Goal: Information Seeking & Learning: Learn about a topic

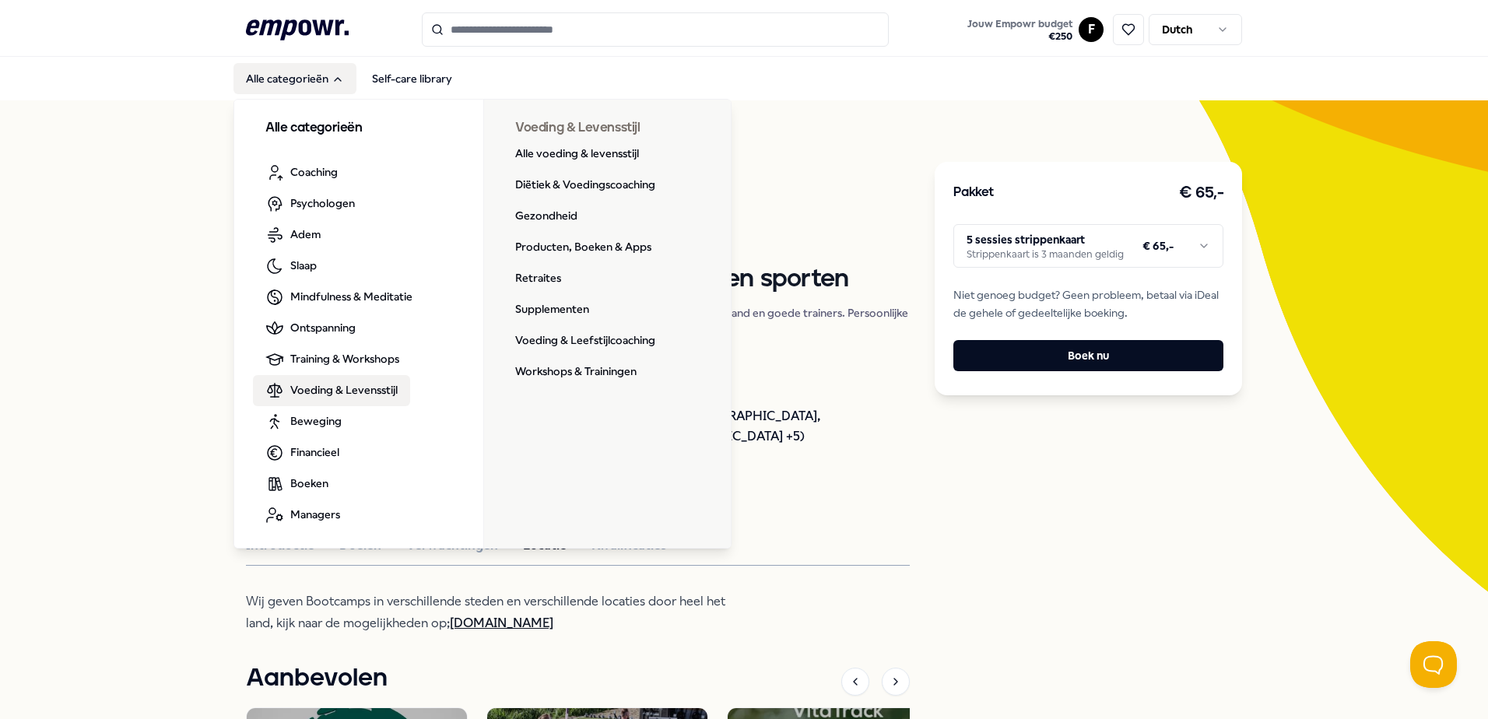
click at [342, 391] on span "Voeding & Levensstijl" at bounding box center [343, 389] width 107 height 17
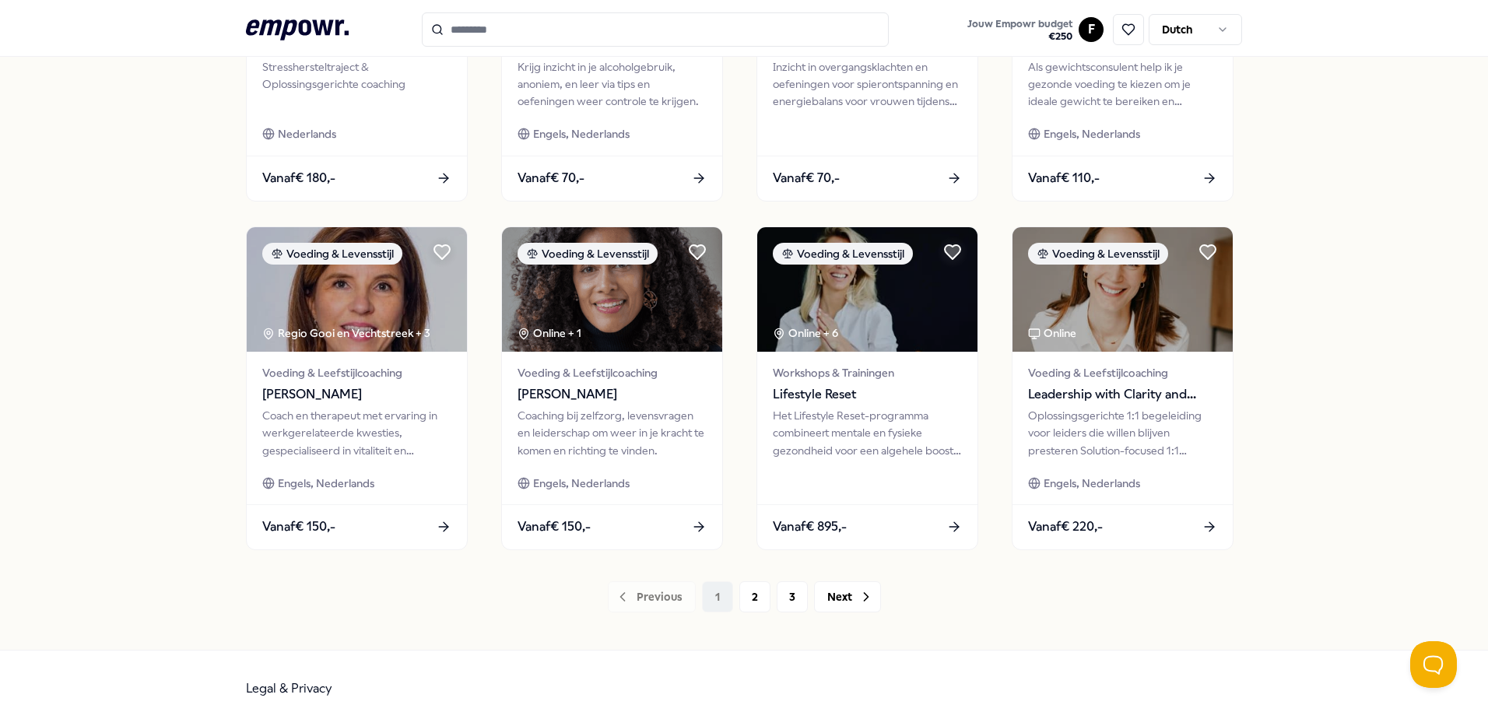
scroll to position [673, 0]
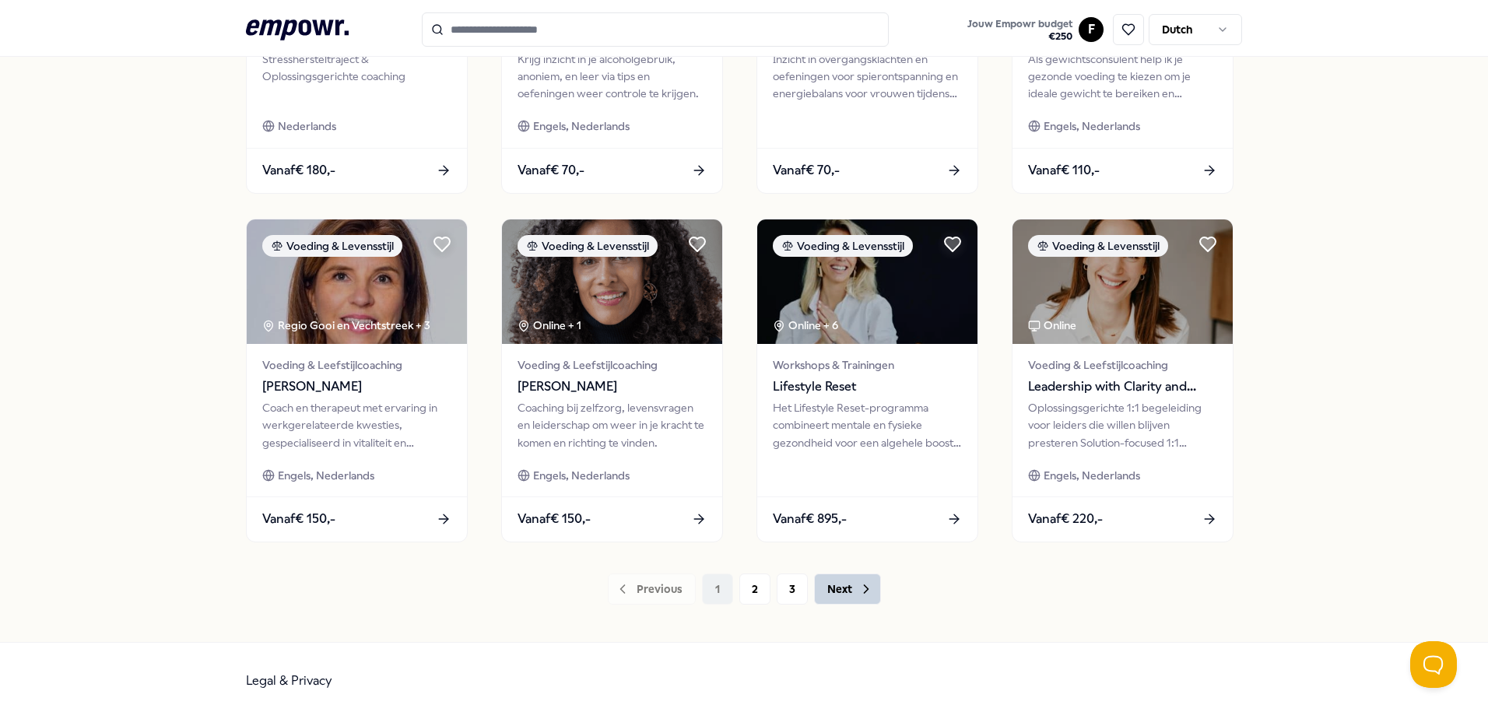
click at [839, 588] on button "Next" at bounding box center [847, 588] width 67 height 31
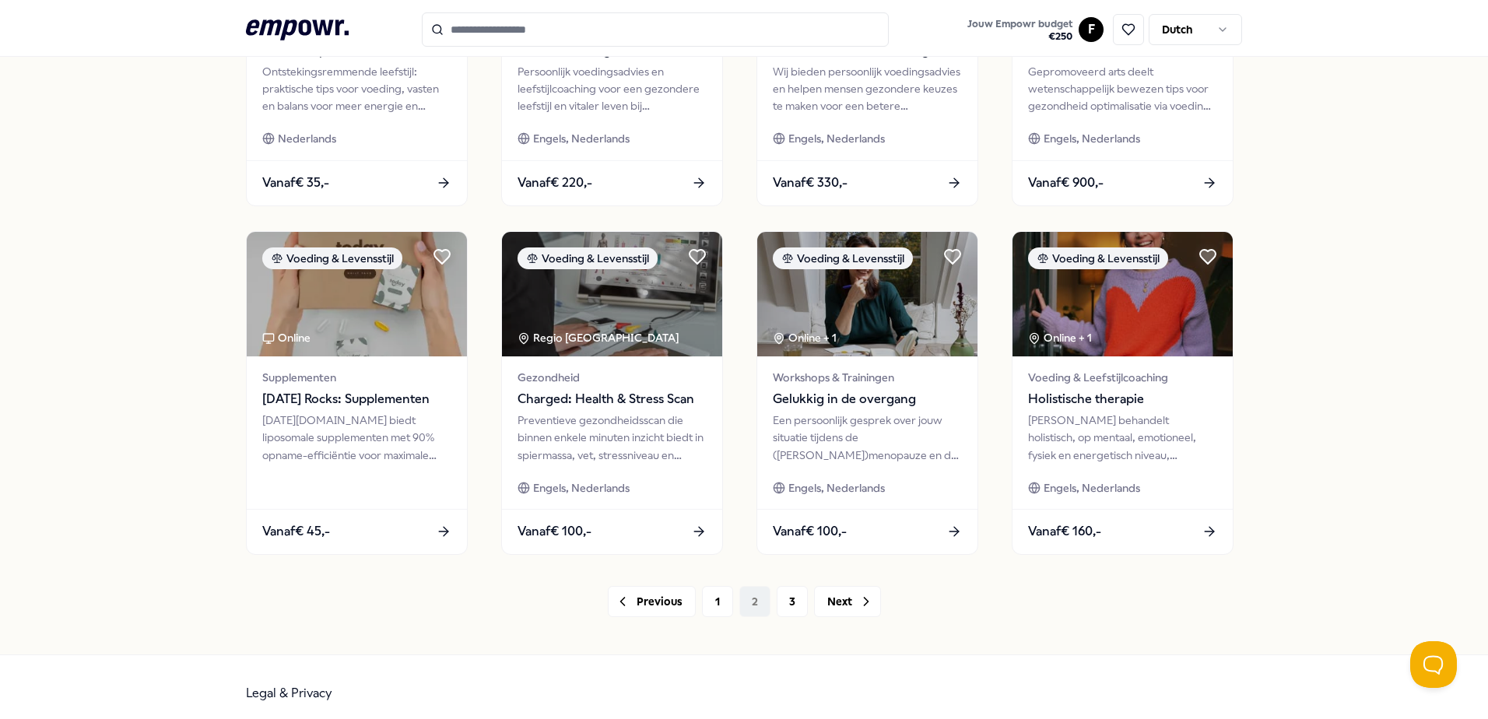
scroll to position [673, 0]
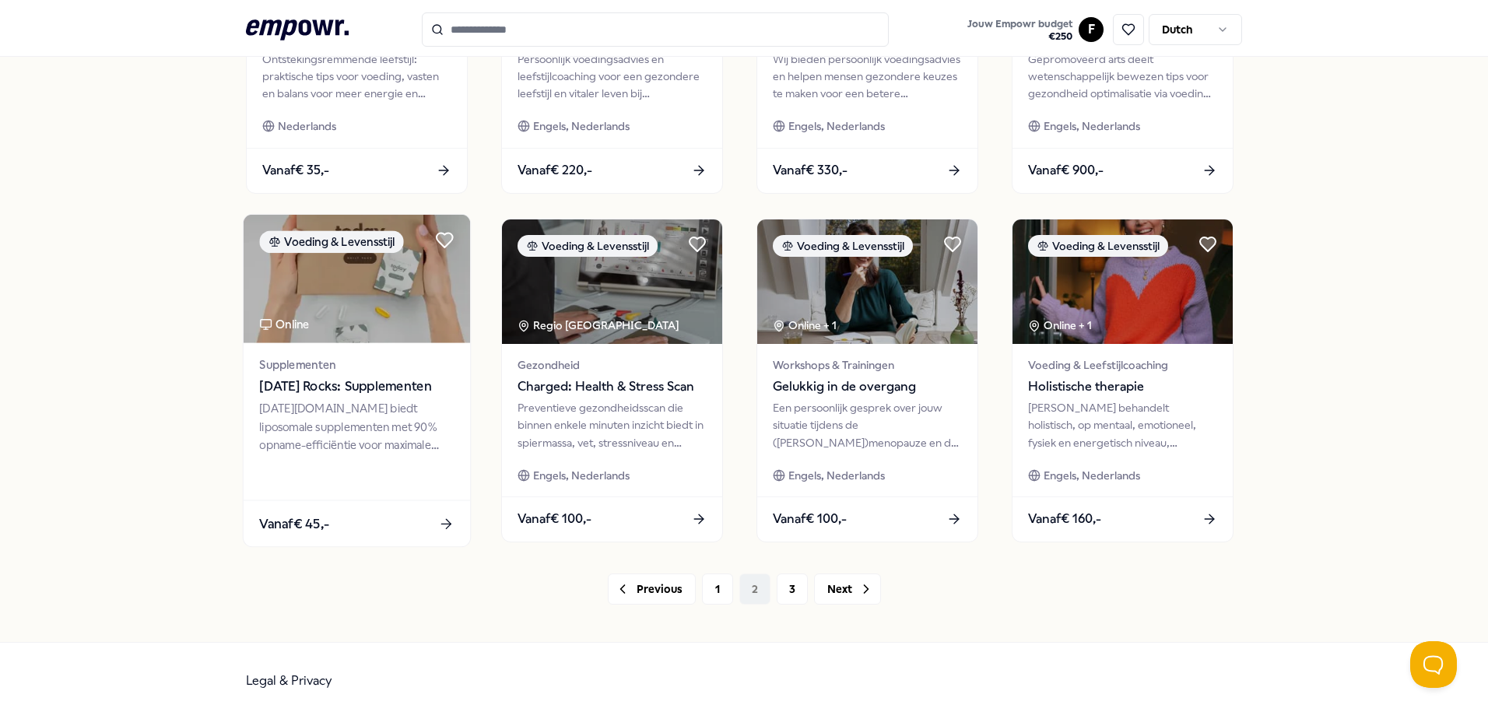
click at [363, 303] on img at bounding box center [357, 279] width 226 height 128
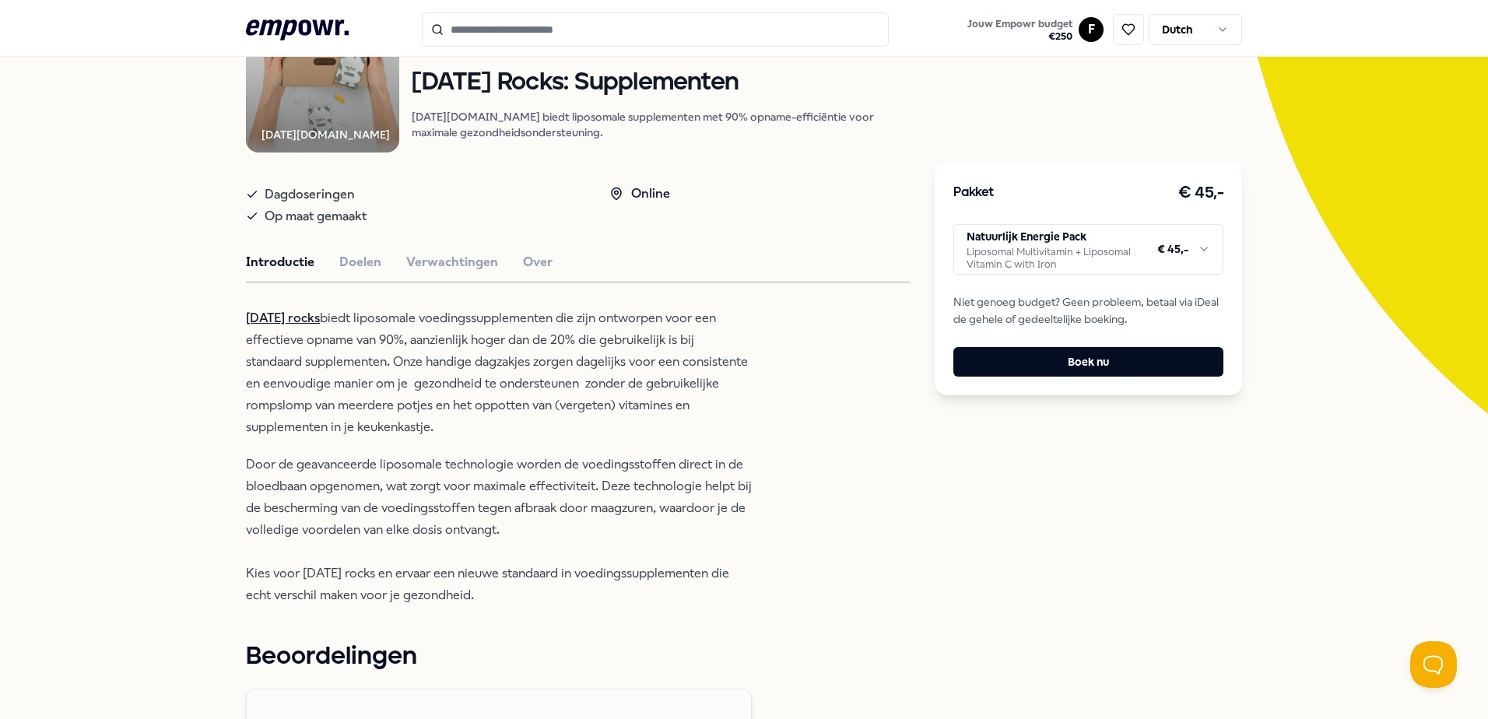
scroll to position [23, 0]
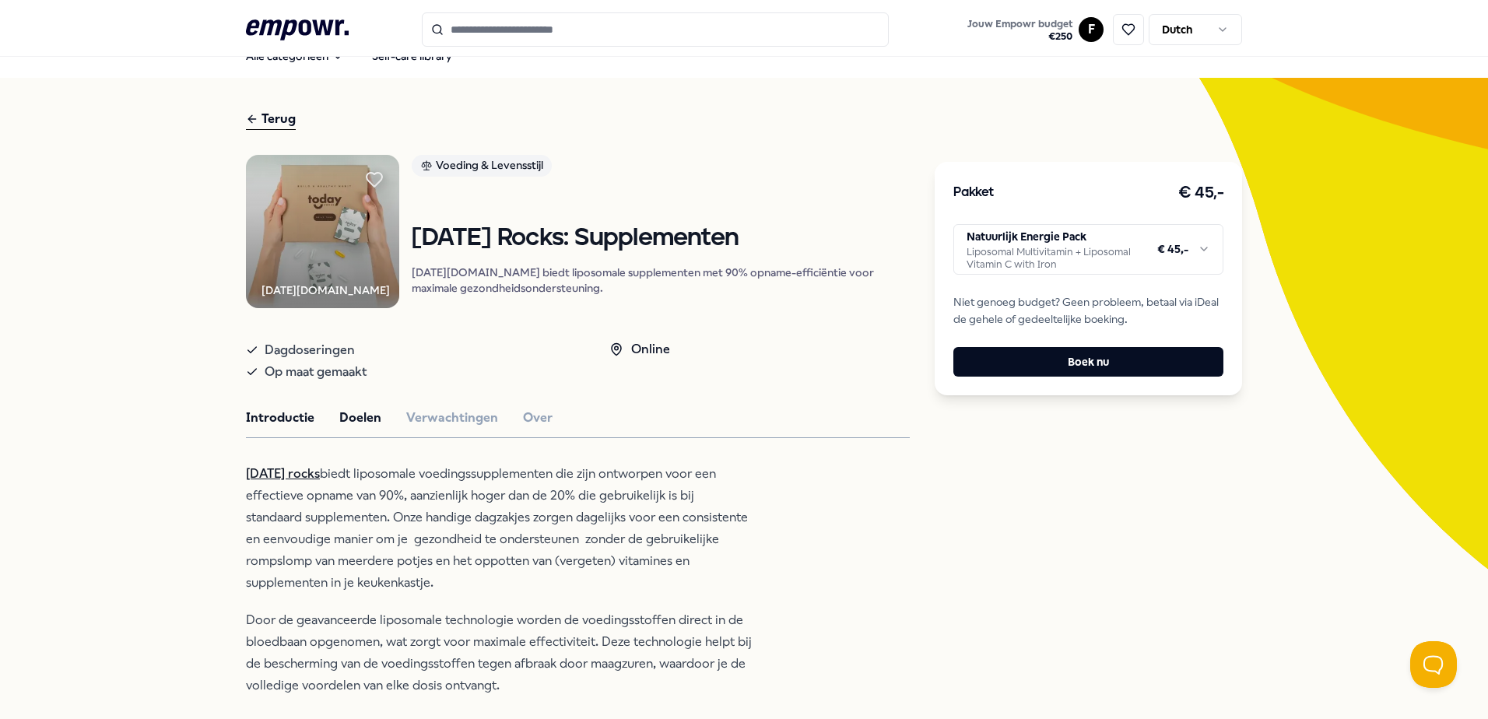
click at [356, 422] on button "Doelen" at bounding box center [360, 418] width 42 height 20
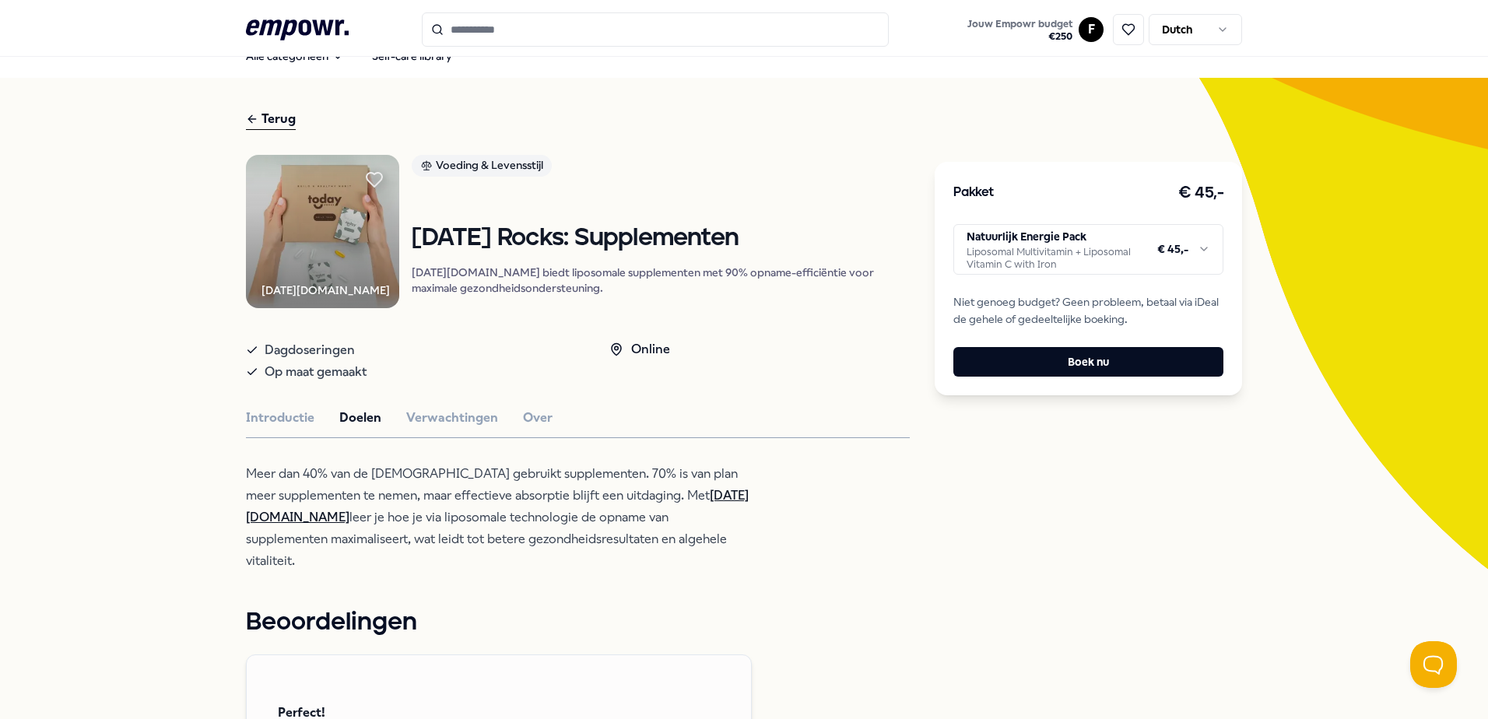
click at [715, 507] on link "[DATE][DOMAIN_NAME]" at bounding box center [497, 506] width 503 height 37
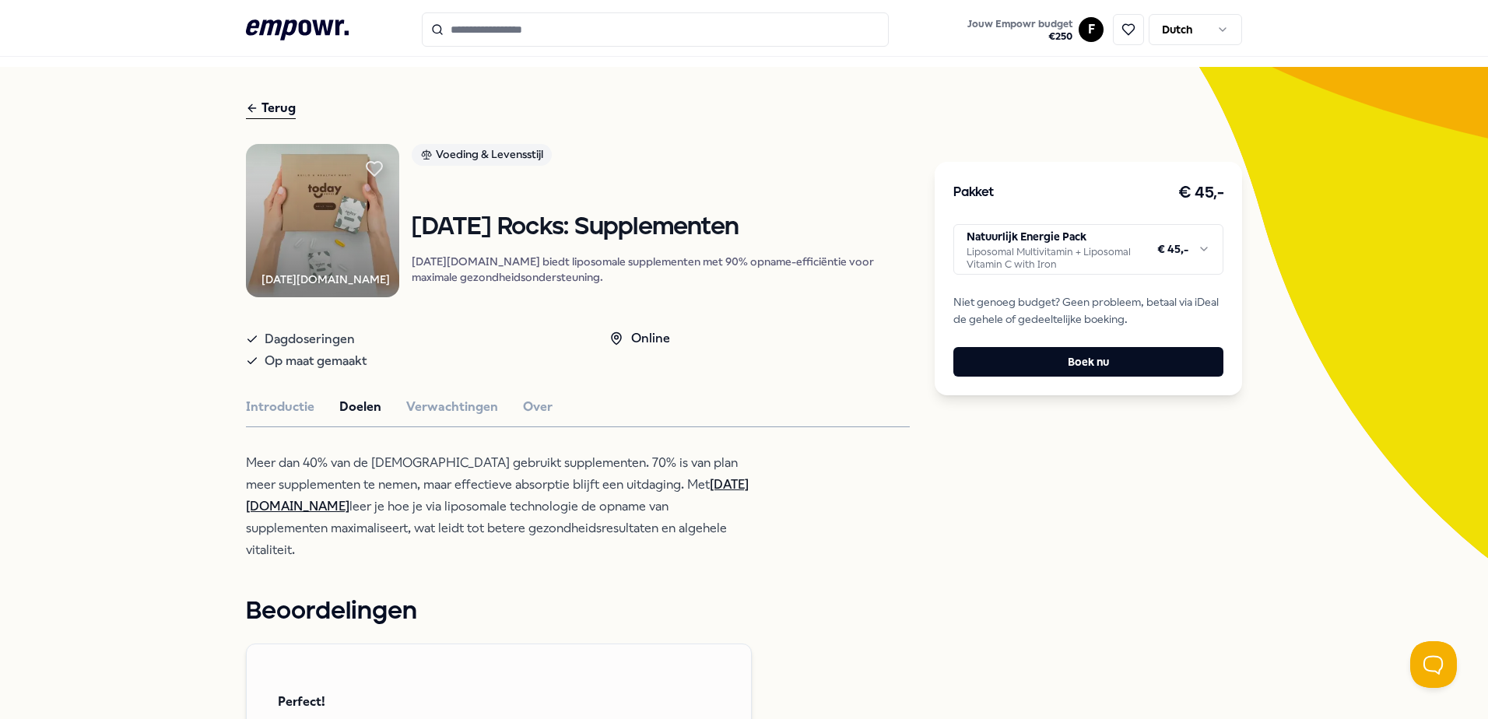
scroll to position [0, 0]
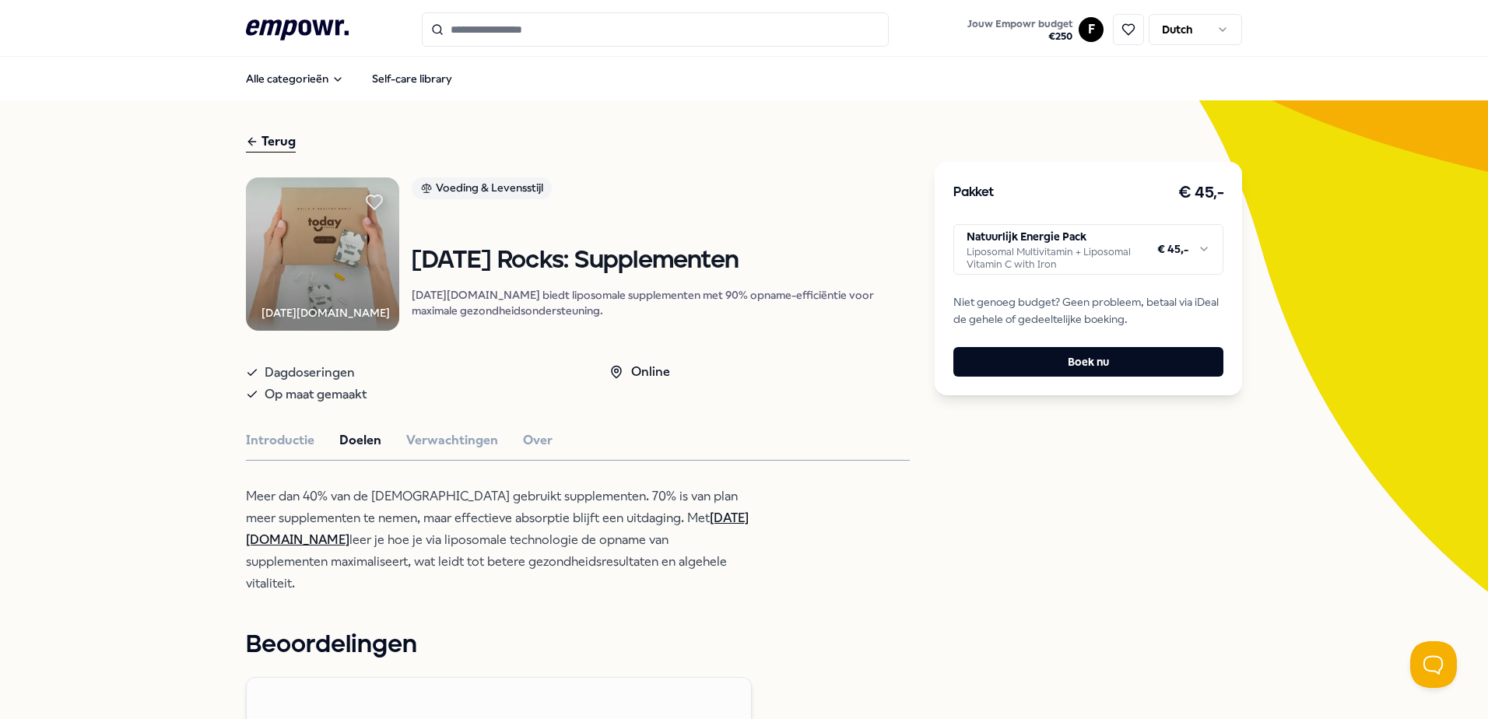
click at [547, 31] on input "Search for products, categories or subcategories" at bounding box center [655, 29] width 467 height 34
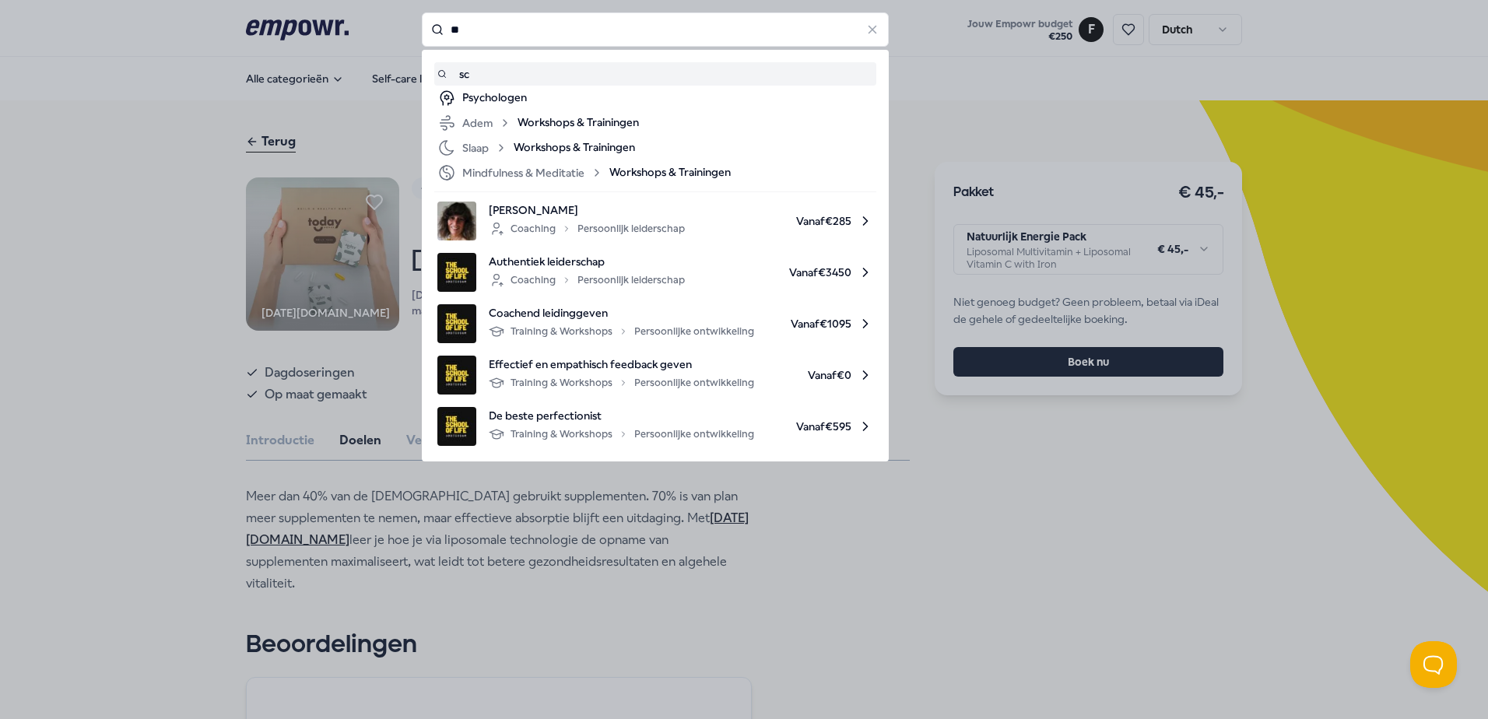
type input "*"
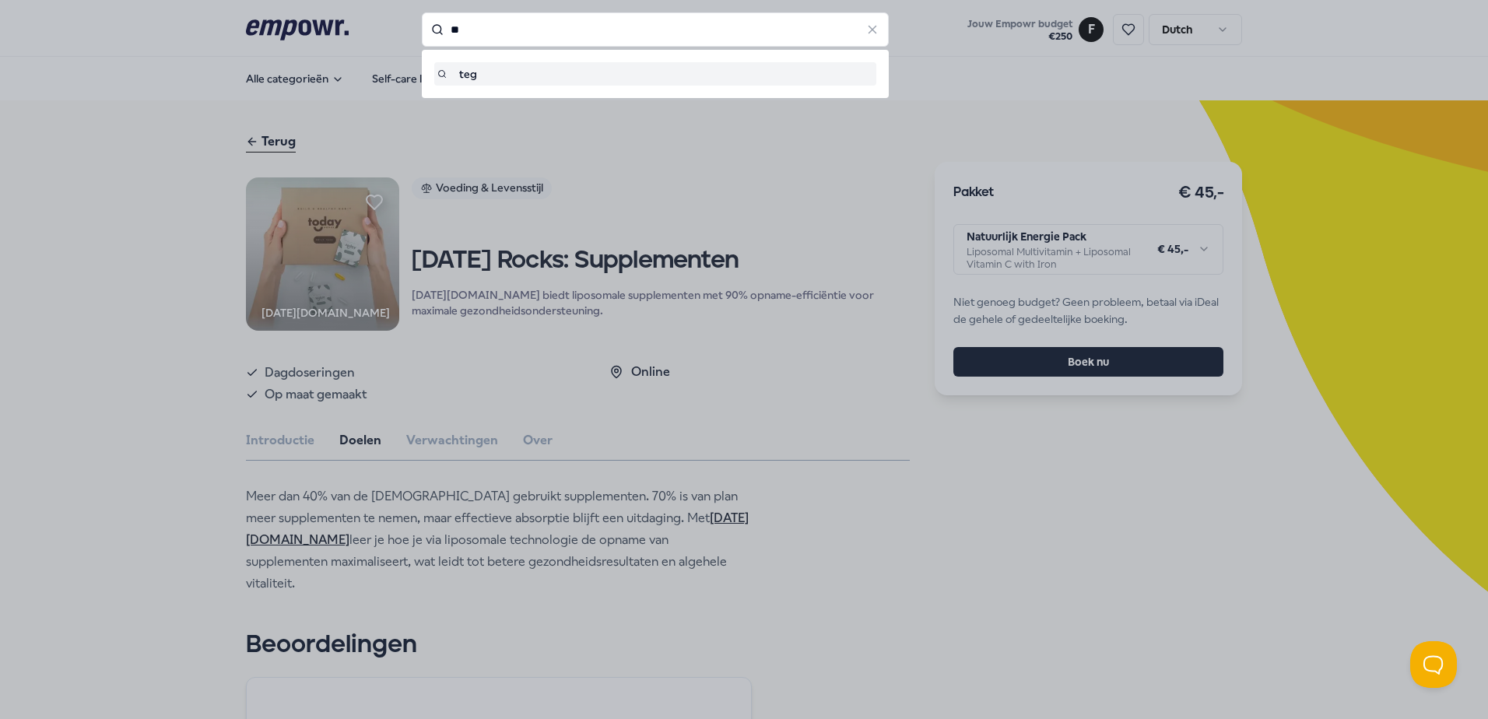
type input "*"
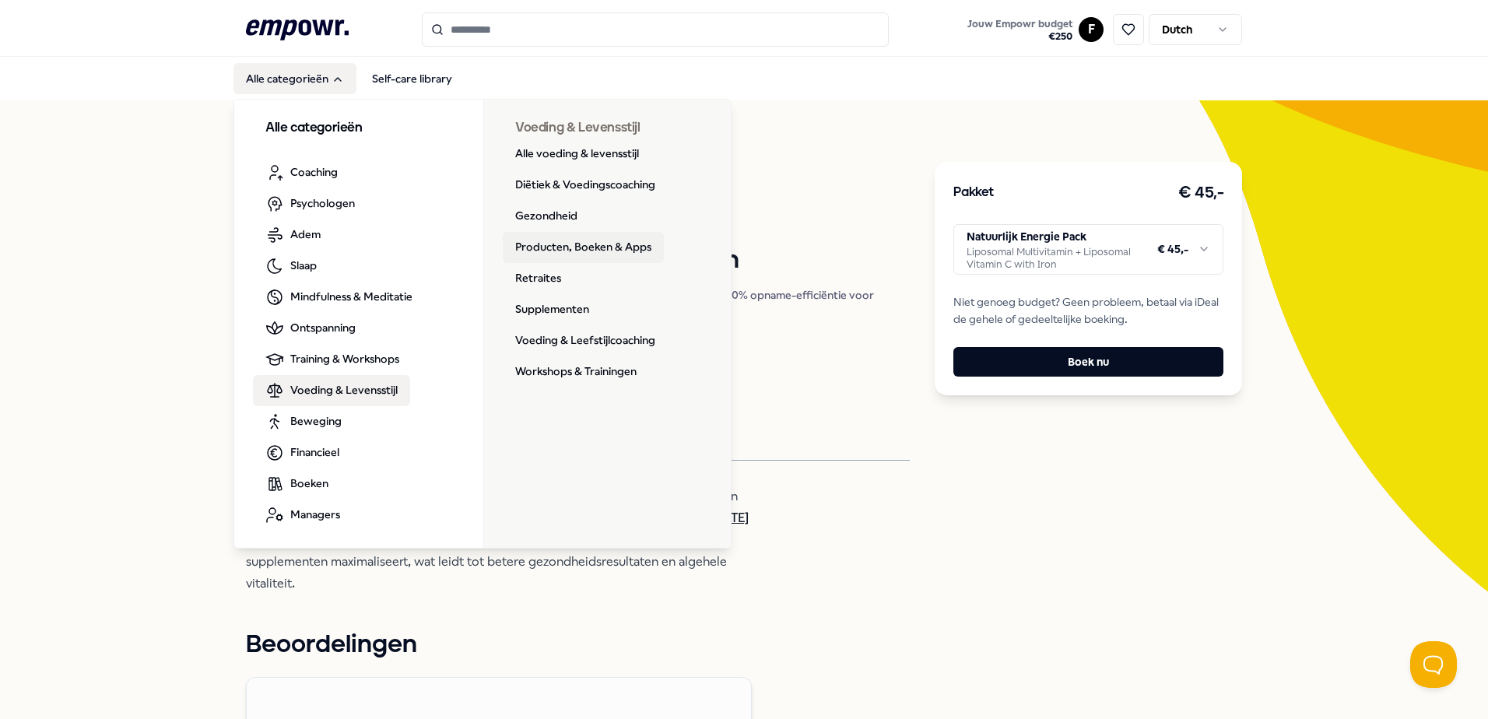
click at [560, 243] on link "Producten, Boeken & Apps" at bounding box center [583, 247] width 161 height 31
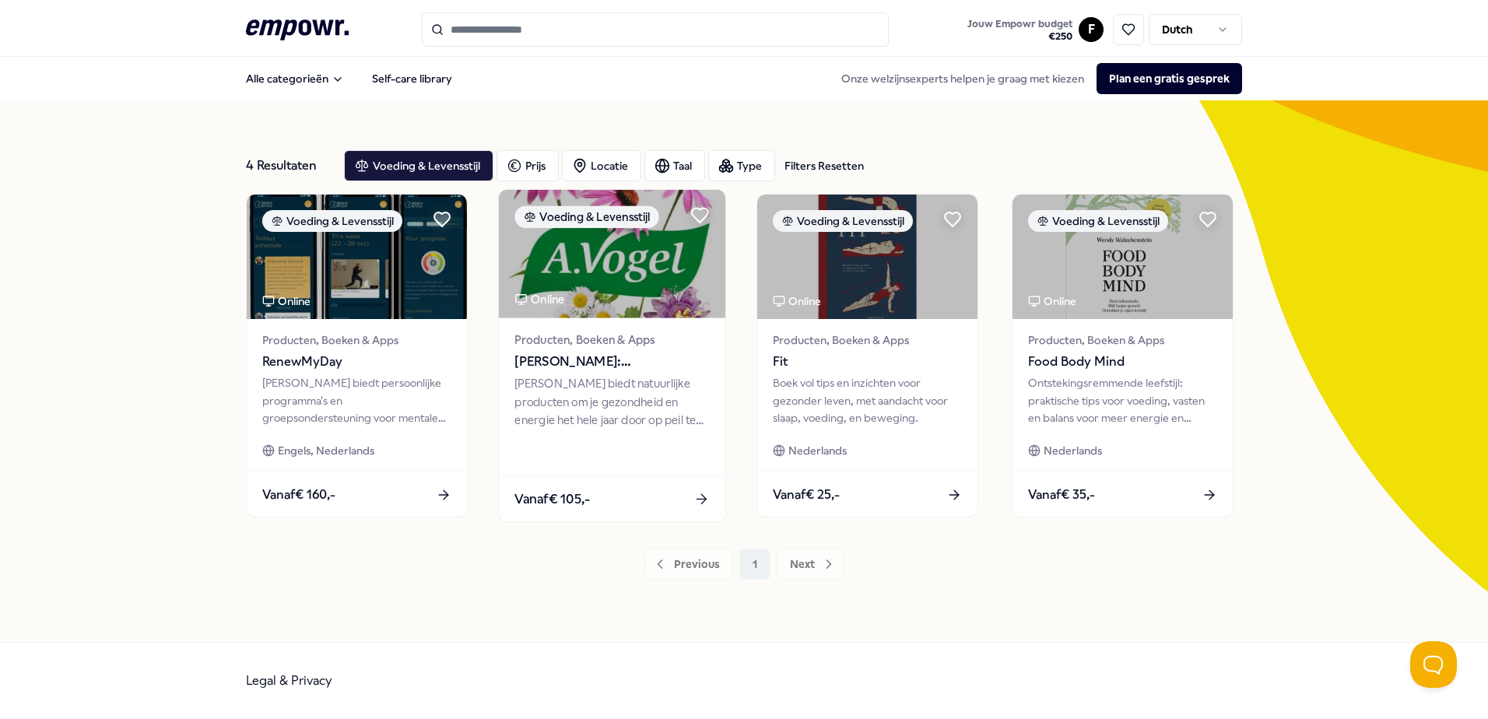
click at [625, 265] on img at bounding box center [612, 254] width 226 height 128
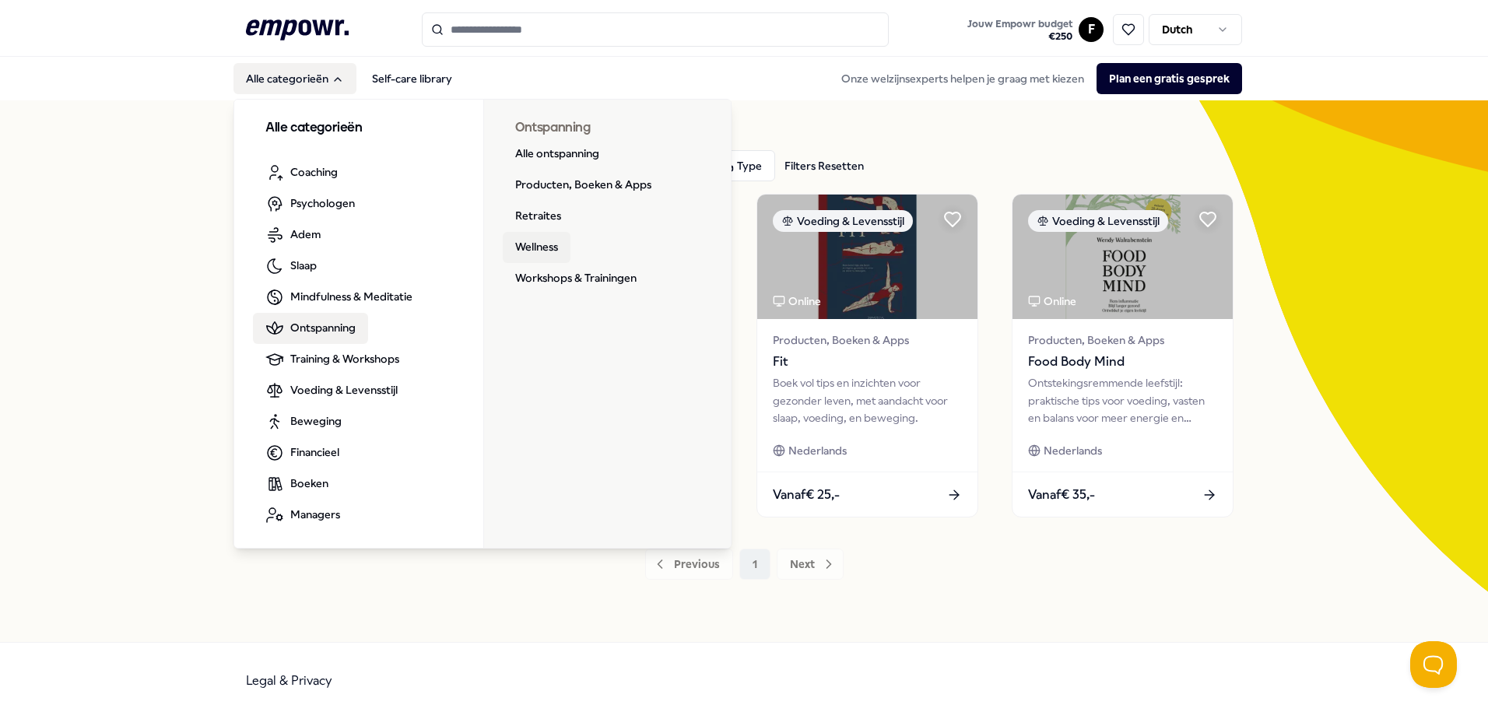
click at [528, 245] on link "Wellness" at bounding box center [537, 247] width 68 height 31
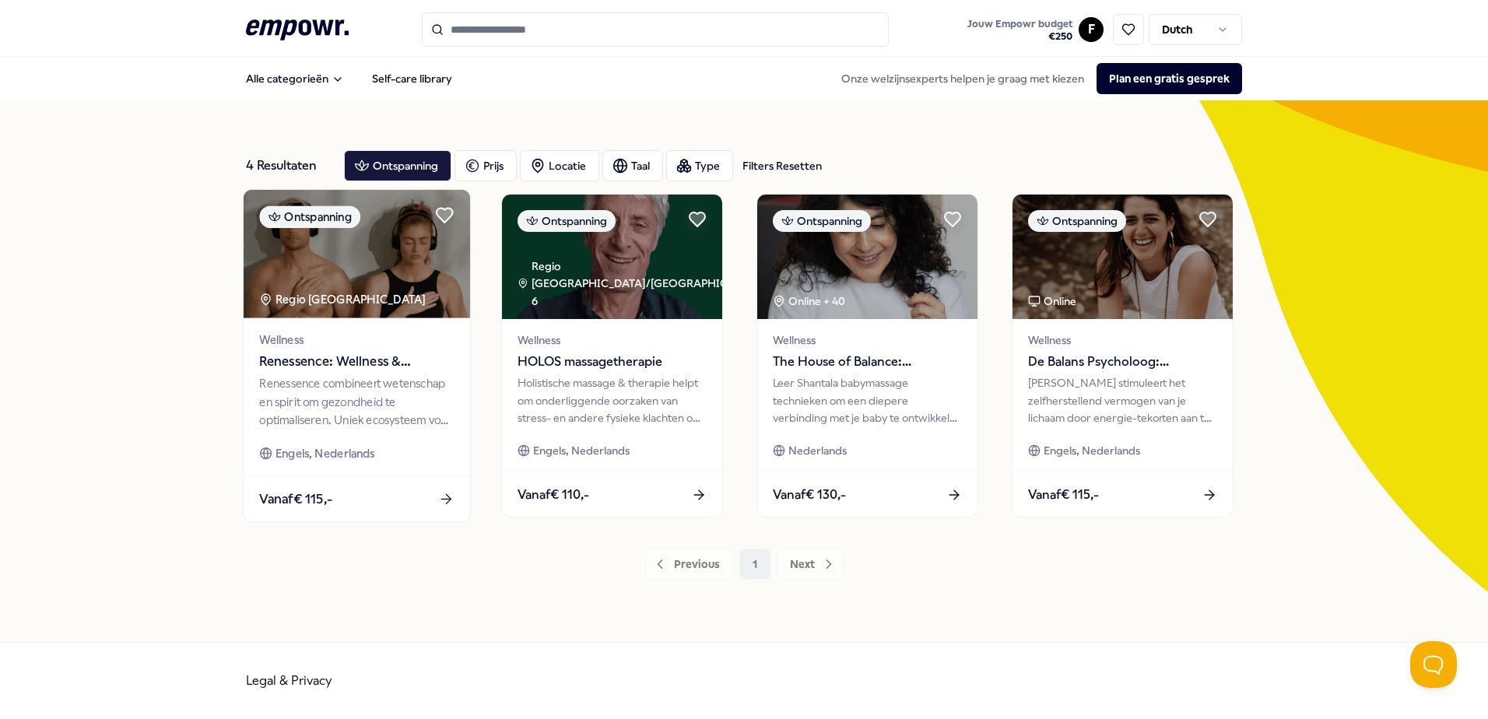
click at [379, 258] on img at bounding box center [357, 254] width 226 height 128
